Goal: Task Accomplishment & Management: Complete application form

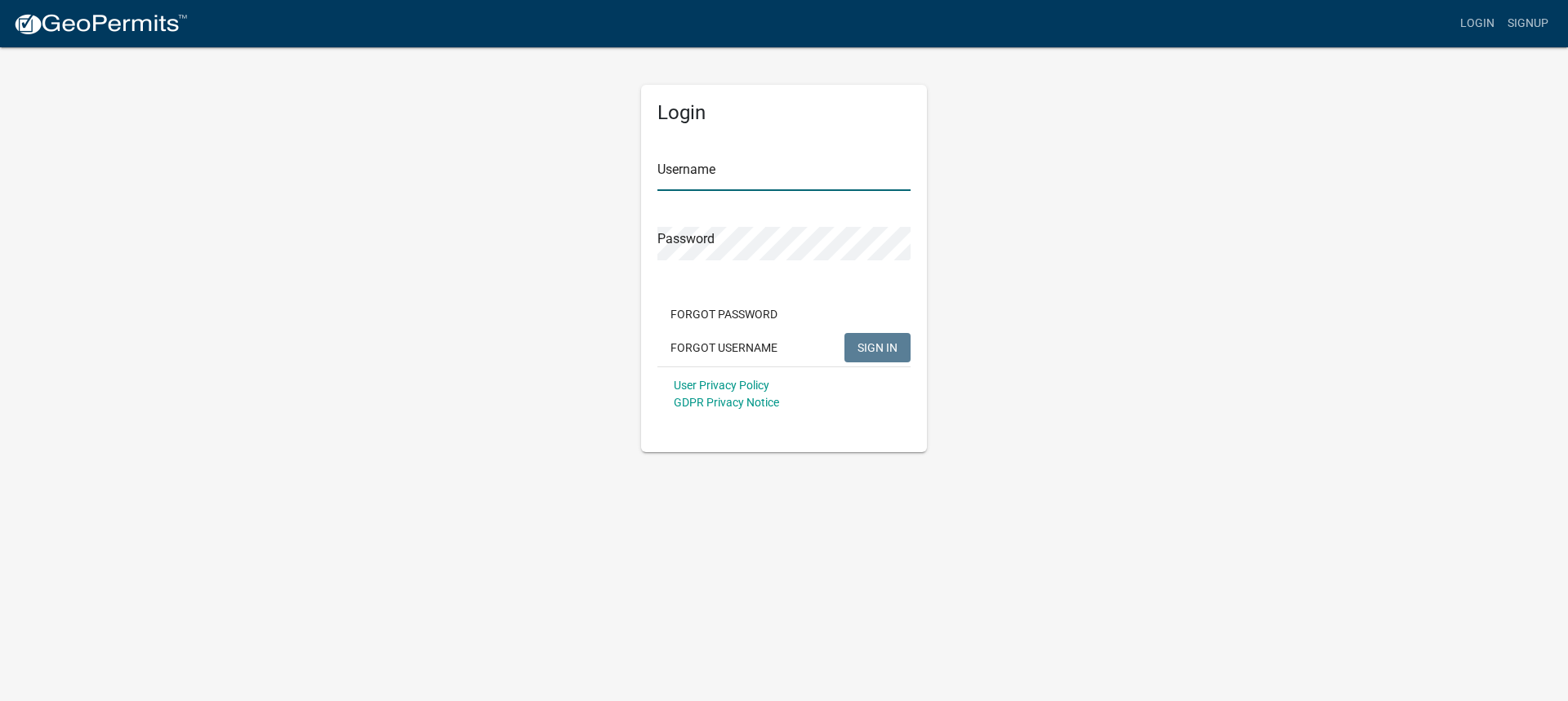
type input "MariaFrame"
click at [867, 344] on span "SIGN IN" at bounding box center [877, 347] width 40 height 13
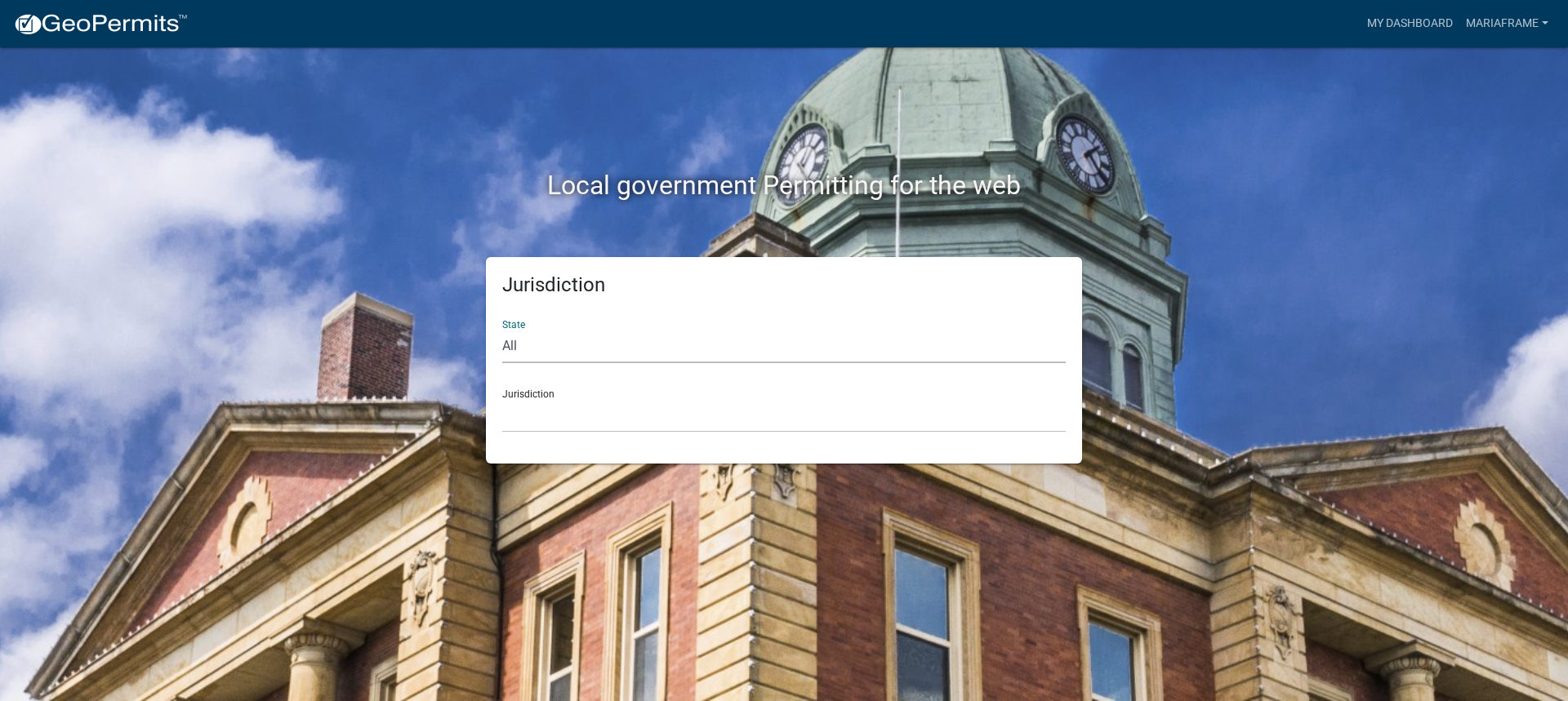
click at [799, 345] on select "All [US_STATE] [US_STATE] [US_STATE] [US_STATE] [US_STATE] [US_STATE] [US_STATE…" at bounding box center [783, 346] width 563 height 34
select select "[US_STATE]"
click at [502, 330] on select "All [US_STATE] [US_STATE] [US_STATE] [US_STATE] [US_STATE] [US_STATE] [US_STATE…" at bounding box center [783, 346] width 563 height 34
click at [619, 407] on select "City of [GEOGRAPHIC_DATA], [US_STATE] City of [GEOGRAPHIC_DATA], [US_STATE] Cit…" at bounding box center [783, 416] width 563 height 34
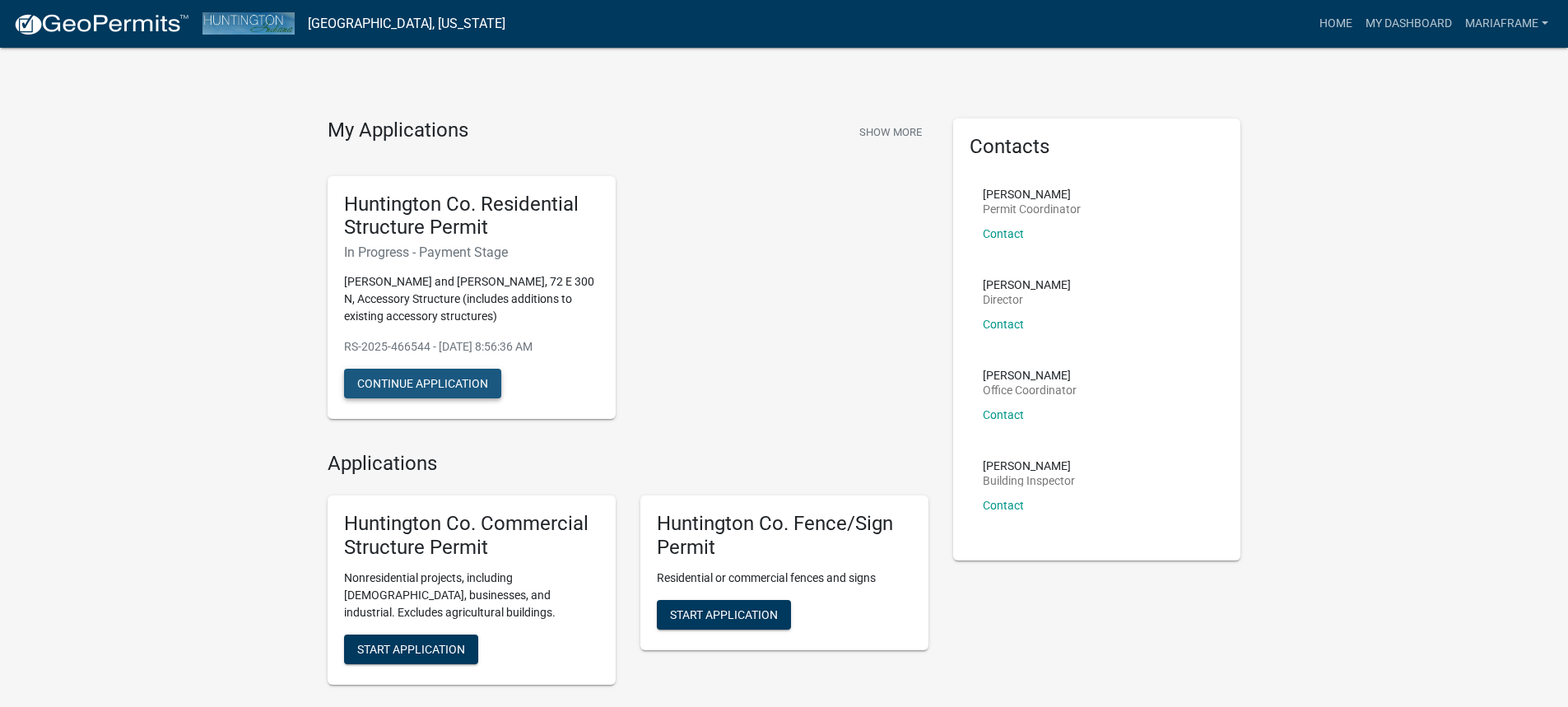
click at [460, 387] on button "Continue Application" at bounding box center [422, 384] width 157 height 30
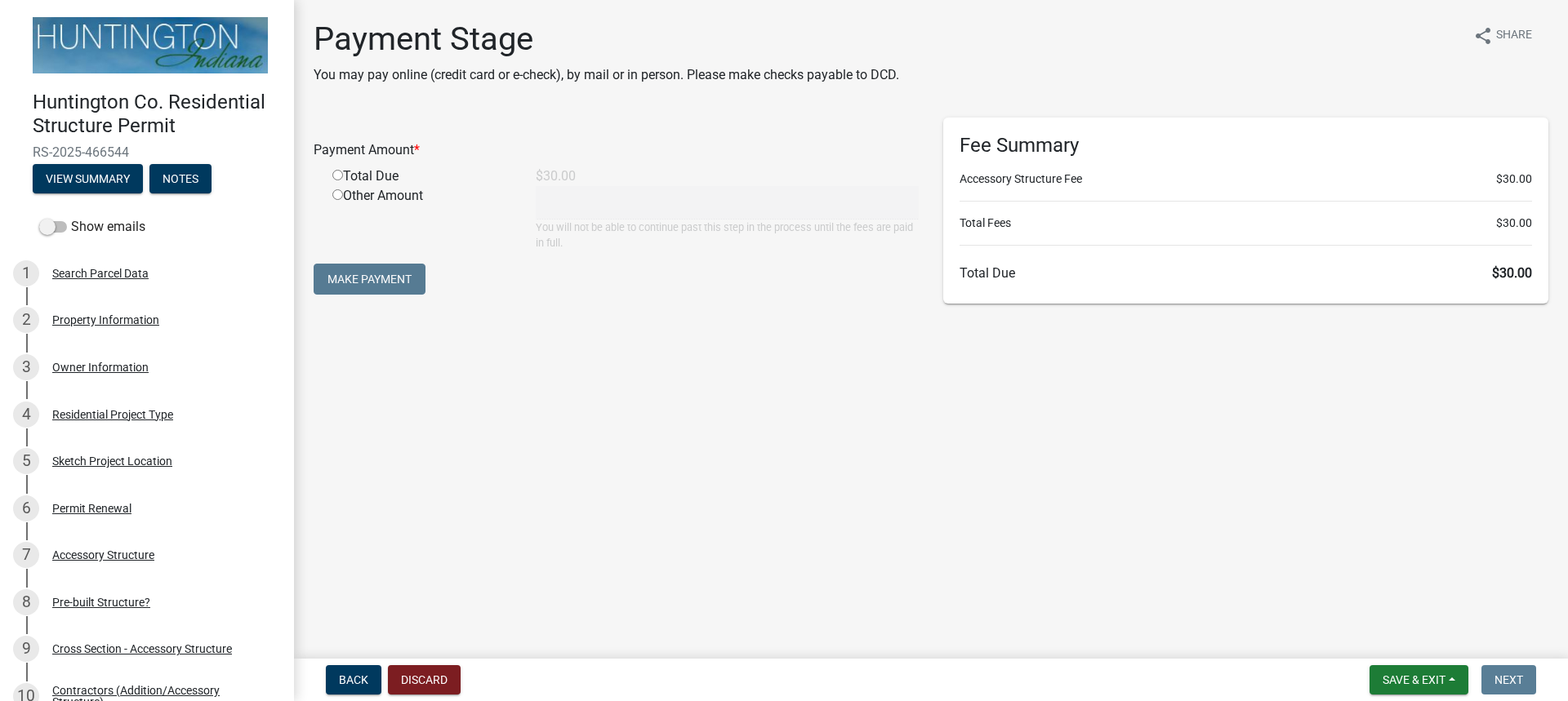
click at [336, 176] on input "radio" at bounding box center [337, 175] width 11 height 11
radio input "true"
type input "30"
click at [393, 285] on button "Make Payment" at bounding box center [369, 280] width 112 height 31
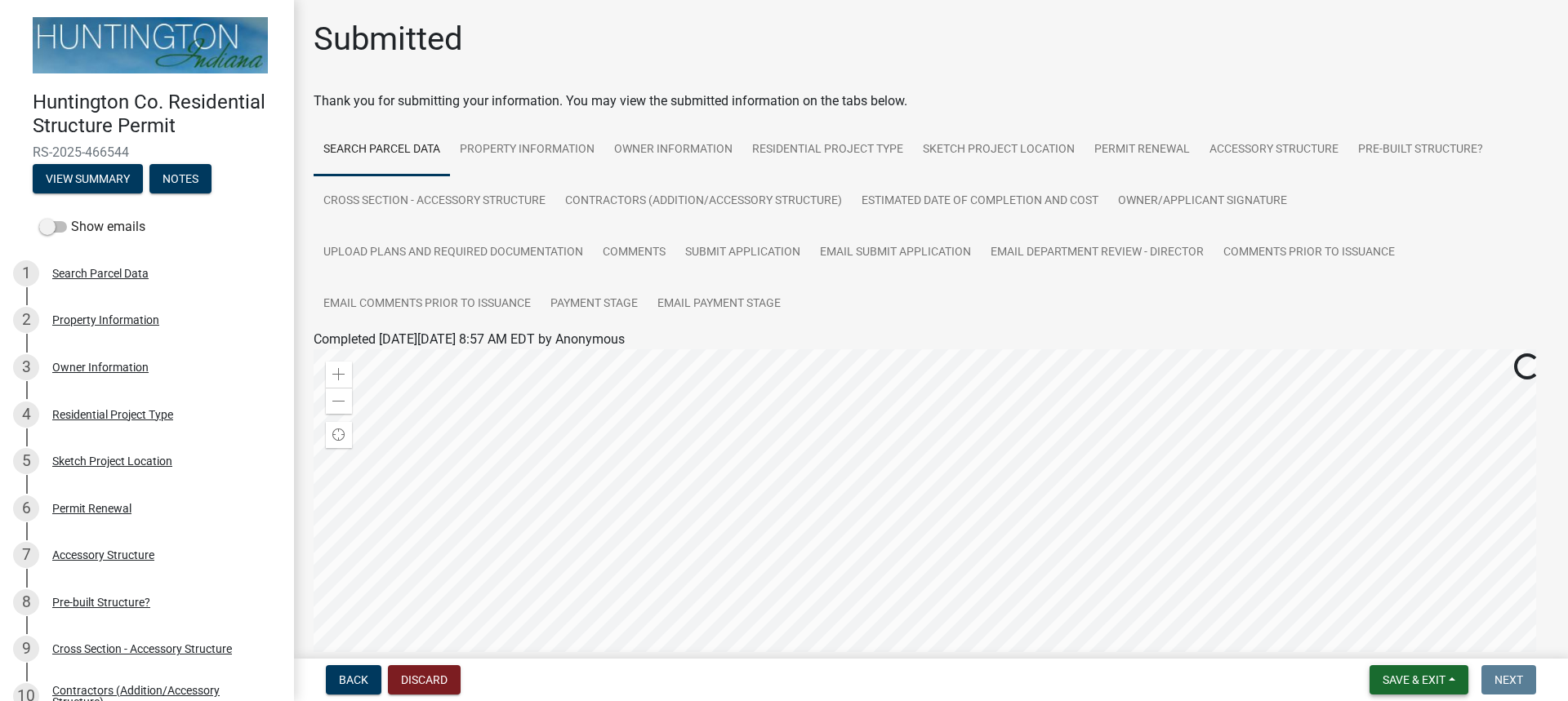
click at [1414, 680] on span "Save & Exit" at bounding box center [1414, 681] width 63 height 13
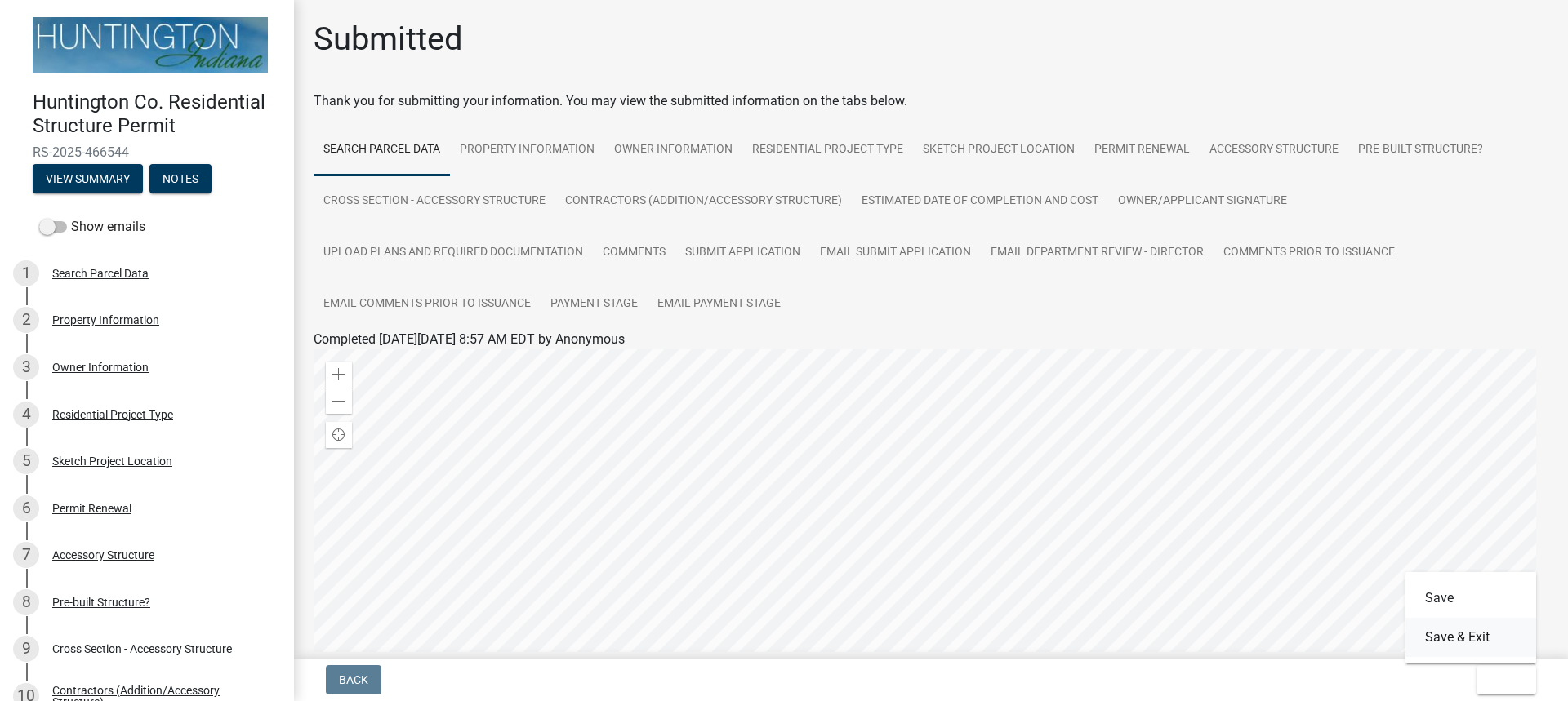
click at [1461, 642] on button "Save & Exit" at bounding box center [1470, 638] width 130 height 39
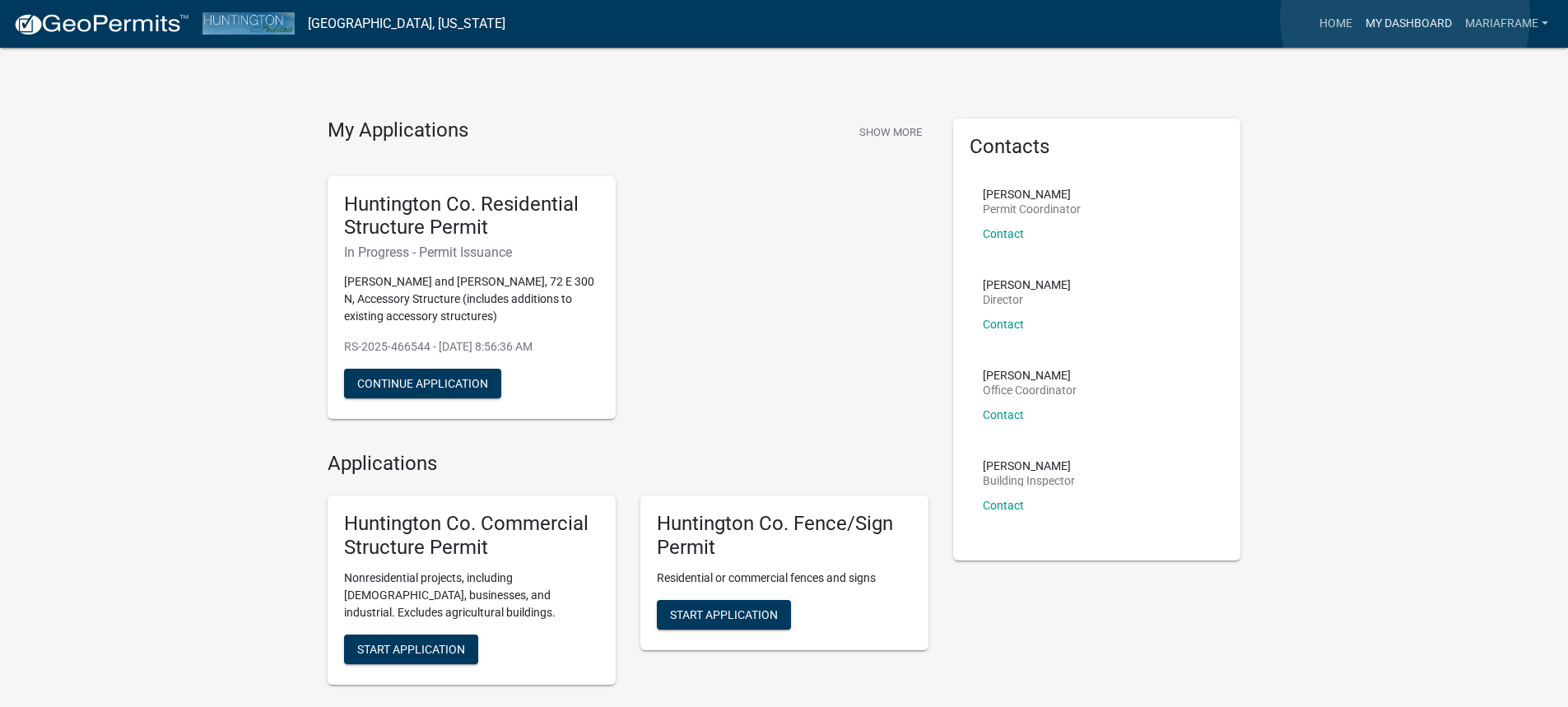
click at [1405, 17] on link "My Dashboard" at bounding box center [1408, 24] width 99 height 31
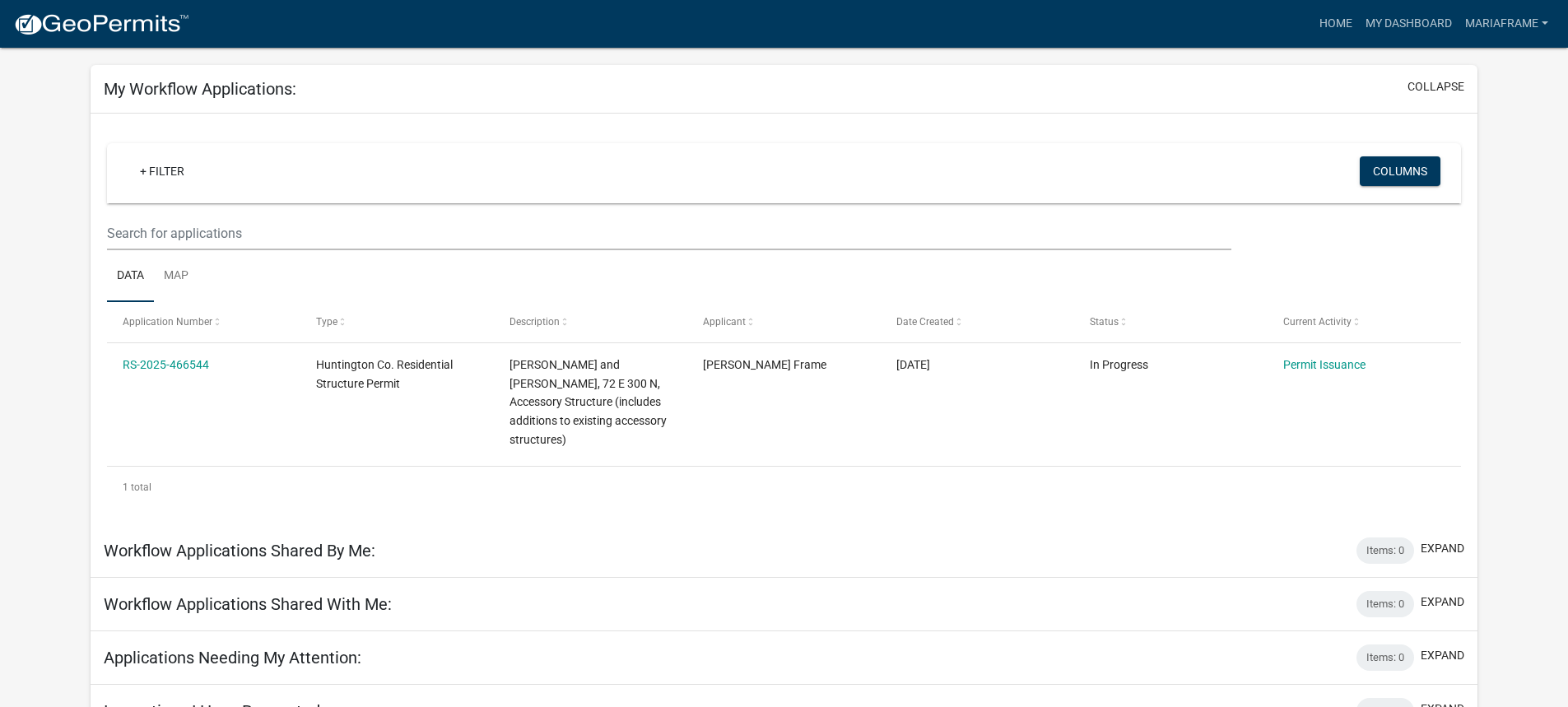
scroll to position [64, 0]
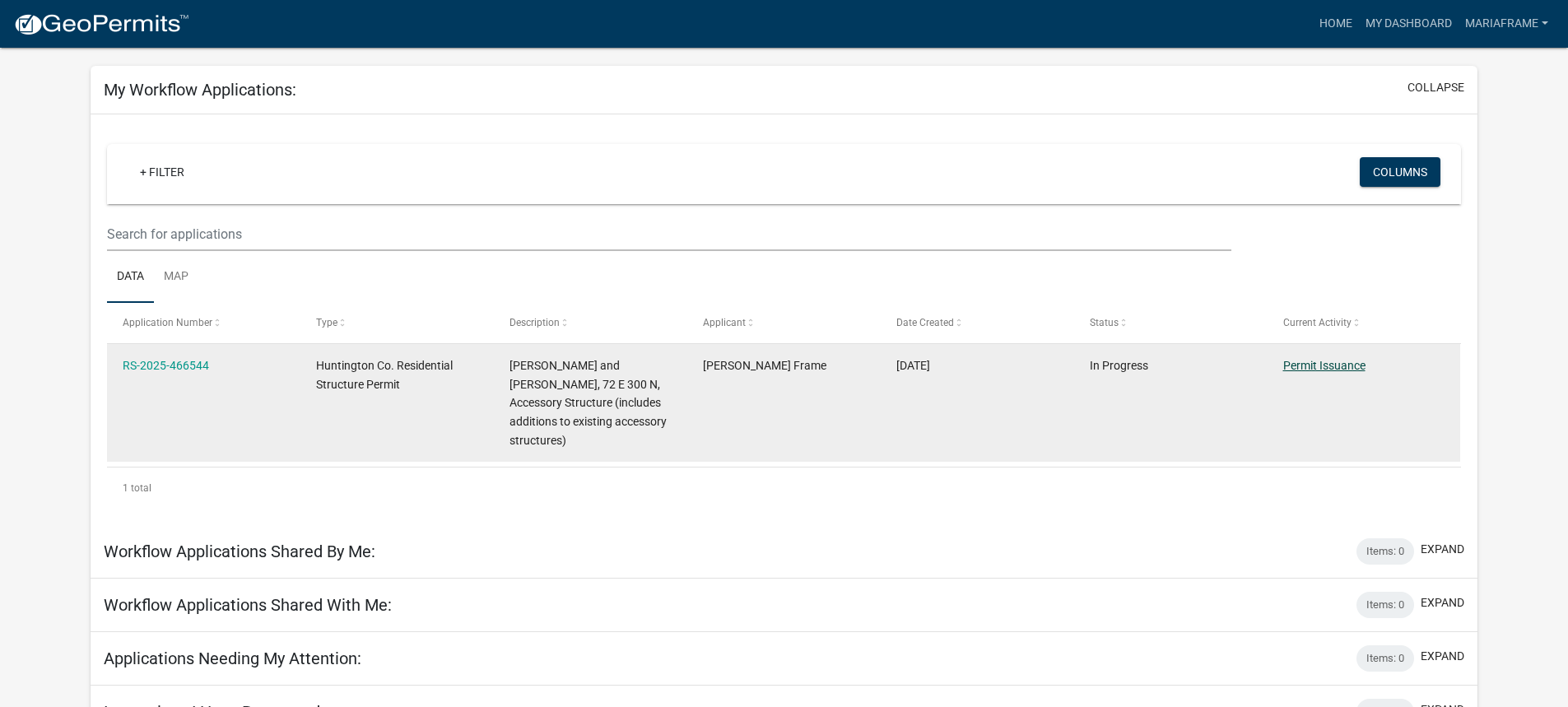
click at [1318, 363] on link "Permit Issuance" at bounding box center [1324, 365] width 83 height 13
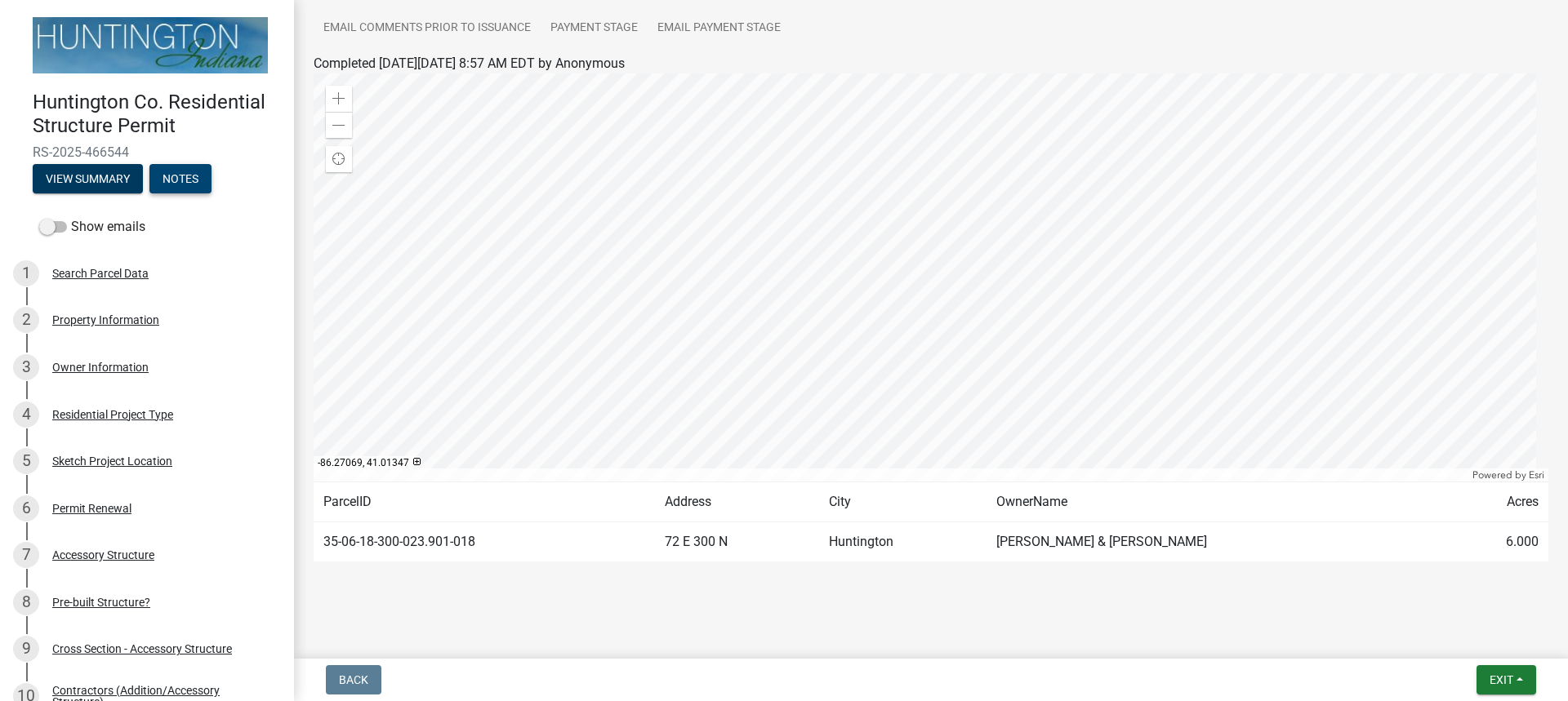
click at [189, 176] on button "Notes" at bounding box center [180, 179] width 62 height 30
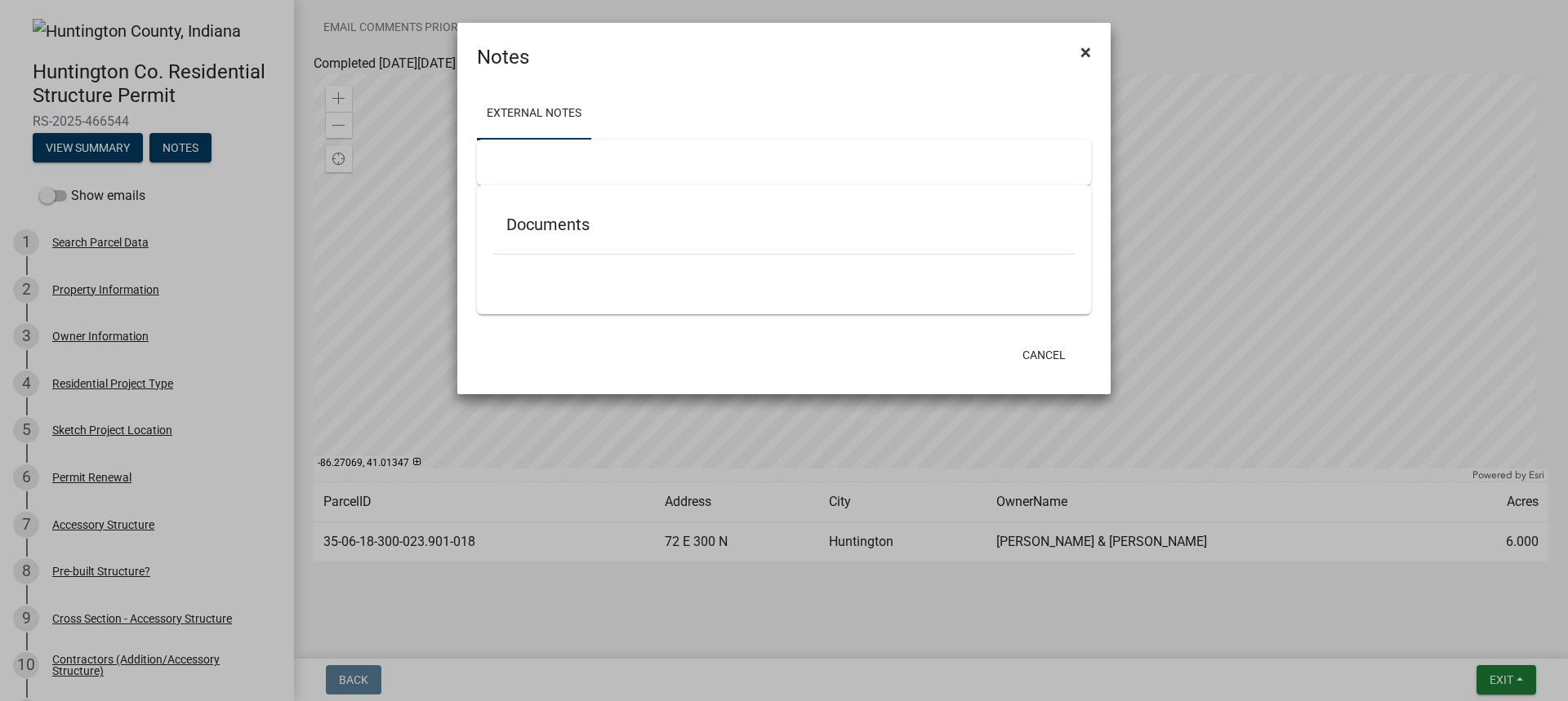
click at [1087, 50] on span "×" at bounding box center [1085, 52] width 11 height 23
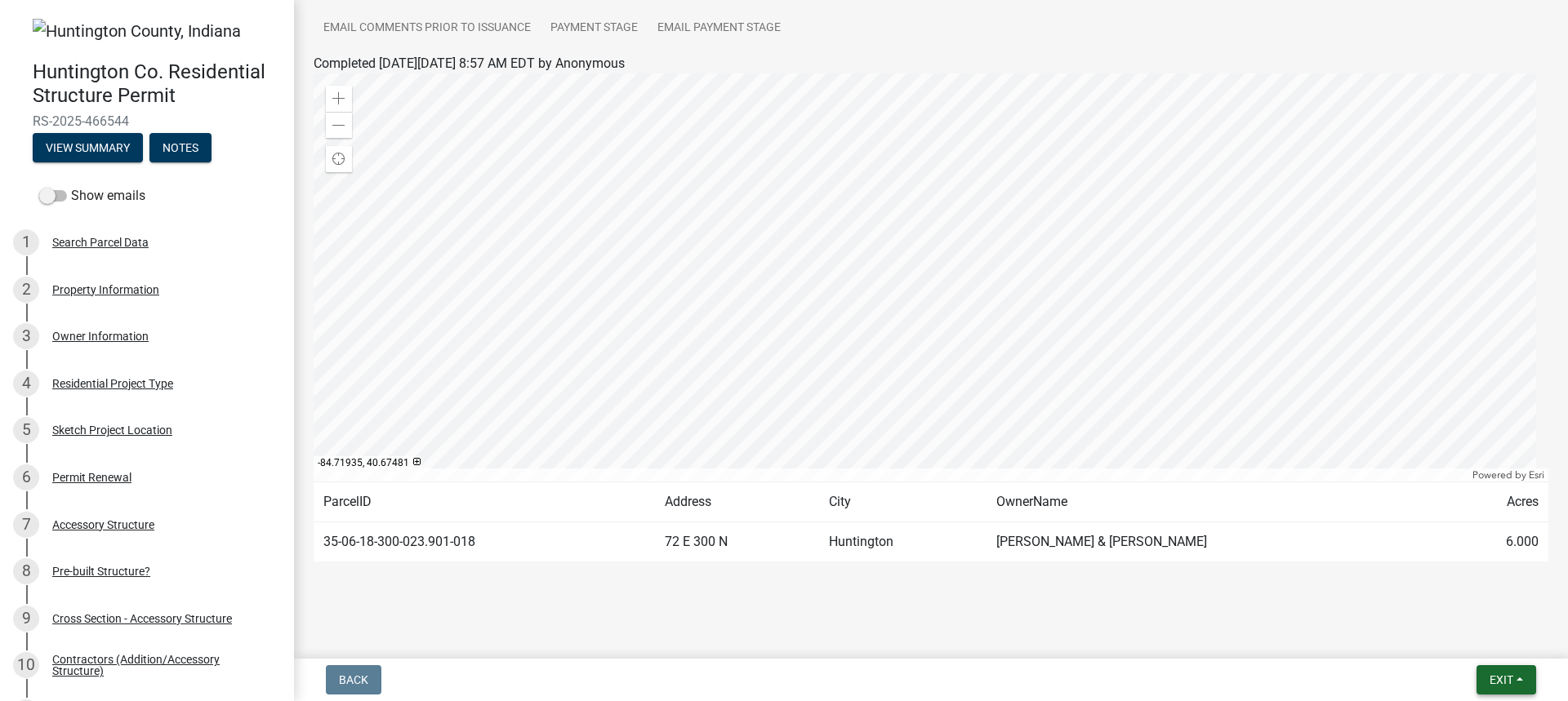
click at [1497, 681] on span "Exit" at bounding box center [1501, 681] width 24 height 13
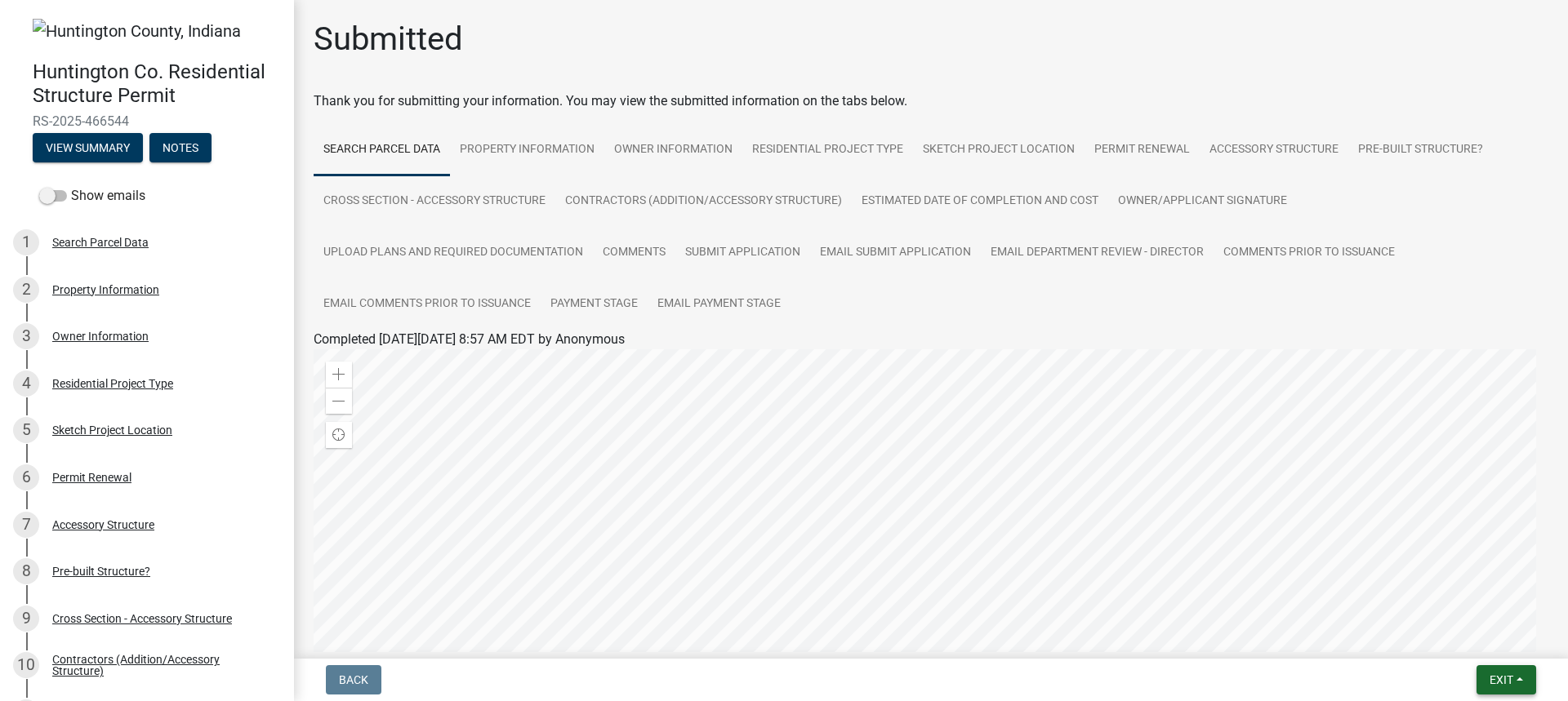
click at [1503, 679] on span "Exit" at bounding box center [1501, 681] width 24 height 13
click at [1497, 679] on span "Exit" at bounding box center [1501, 681] width 24 height 13
click at [1463, 637] on button "Save & Exit" at bounding box center [1470, 638] width 130 height 39
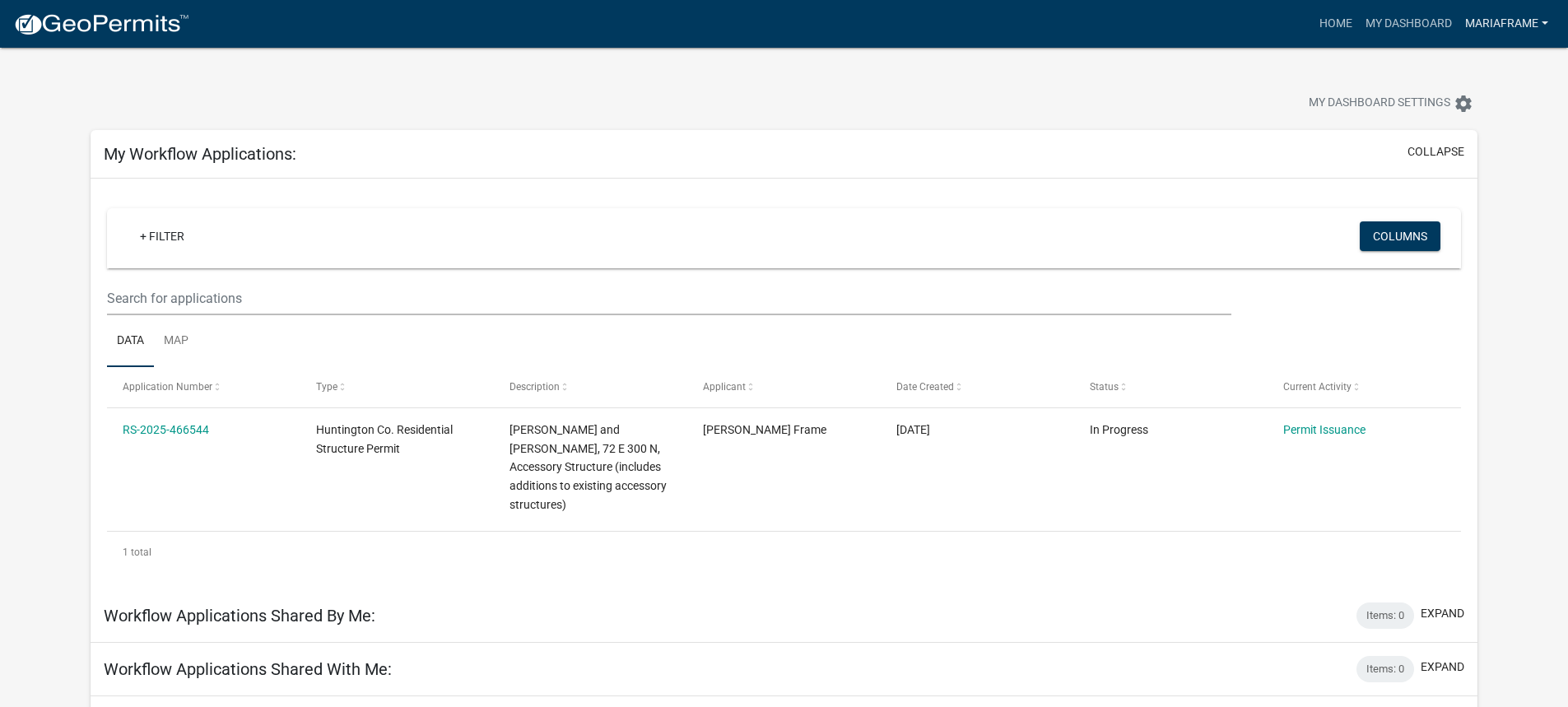
click at [1513, 31] on link "MariaFrame" at bounding box center [1506, 24] width 97 height 31
click at [1468, 124] on link "Logout" at bounding box center [1489, 121] width 131 height 40
